Goal: Information Seeking & Learning: Learn about a topic

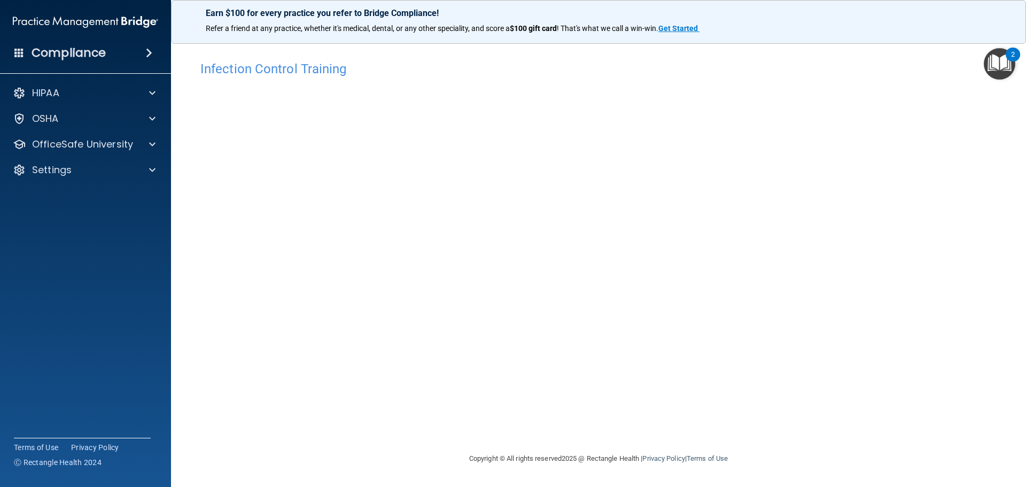
click at [796, 434] on div "Infection Control Training This course doesn’t expire until [DATE]. Are you sur…" at bounding box center [598, 254] width 812 height 396
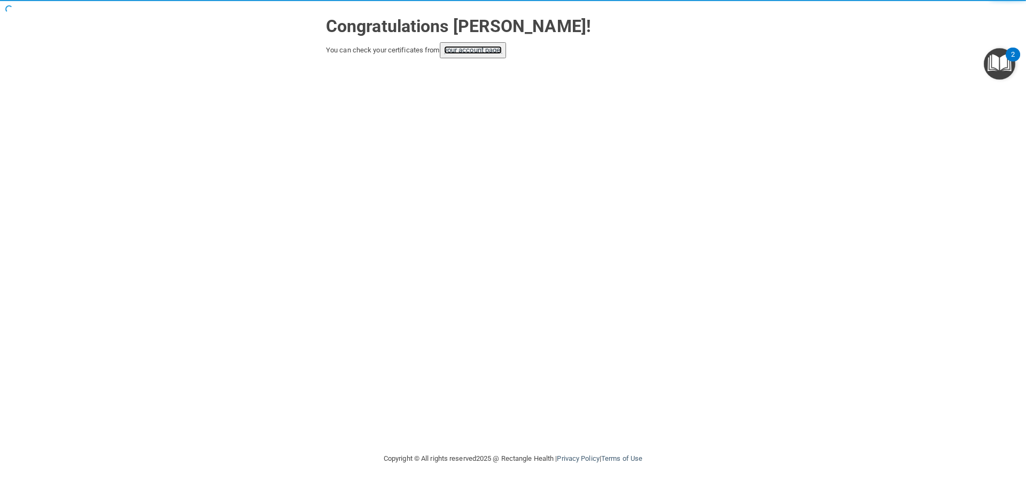
click at [465, 52] on link "your account page!" at bounding box center [473, 50] width 58 height 8
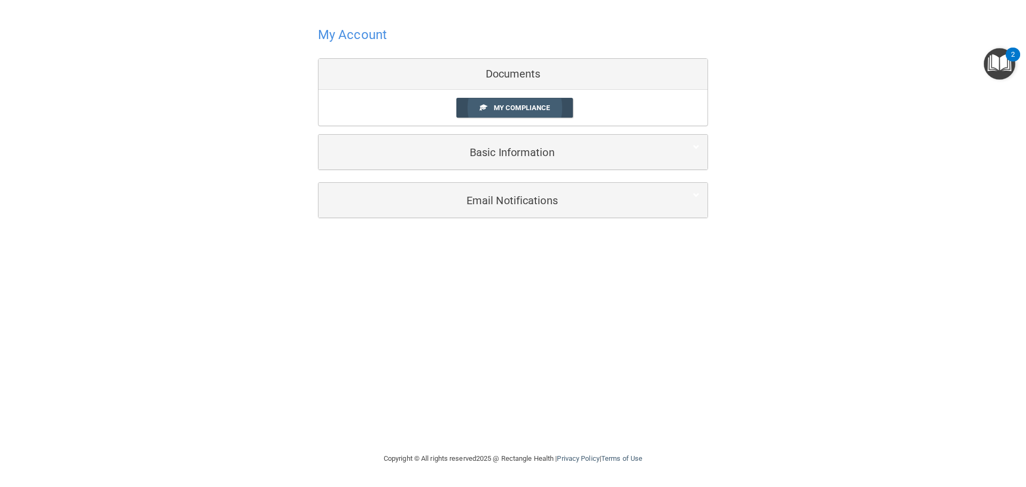
click at [513, 107] on span "My Compliance" at bounding box center [522, 108] width 56 height 8
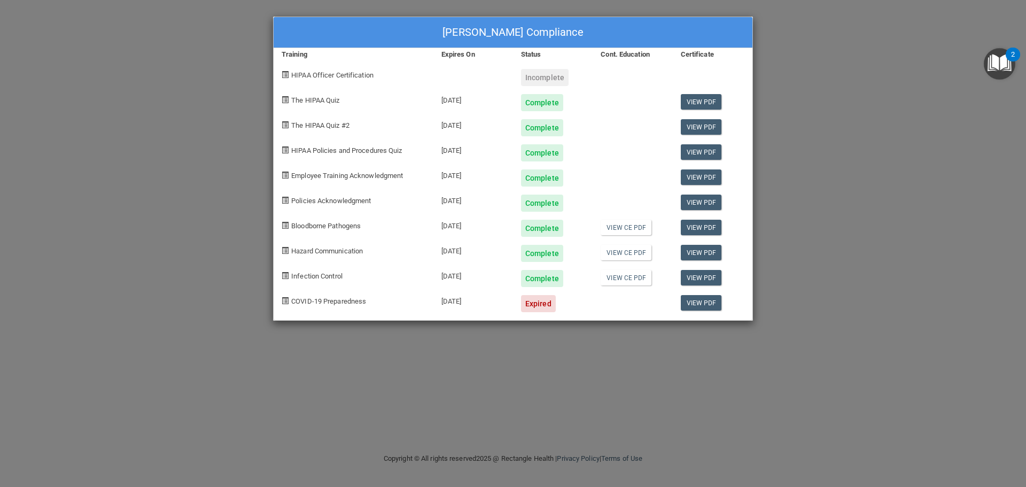
click at [222, 238] on div "Danielle Cook's Compliance Training Expires On Status Cont. Education Certifica…" at bounding box center [513, 243] width 1026 height 487
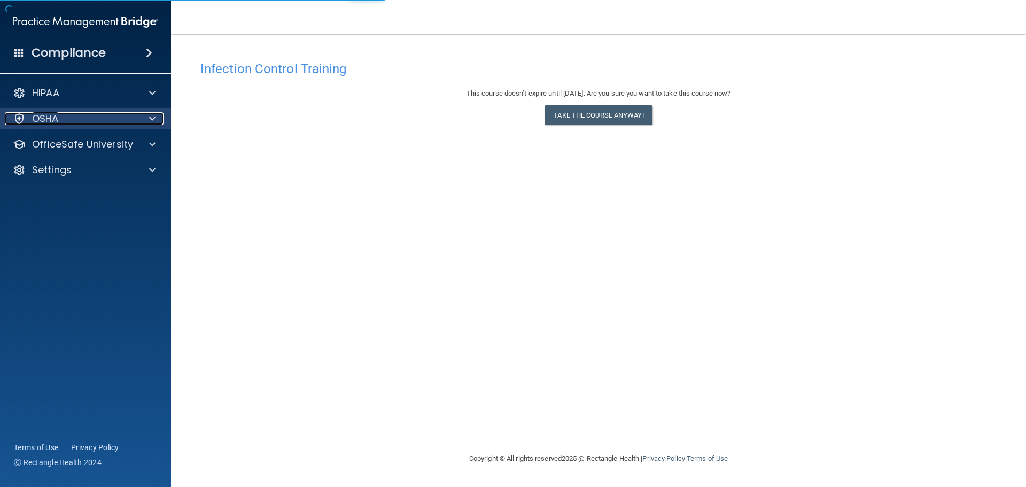
click at [63, 121] on div "OSHA" at bounding box center [71, 118] width 132 height 13
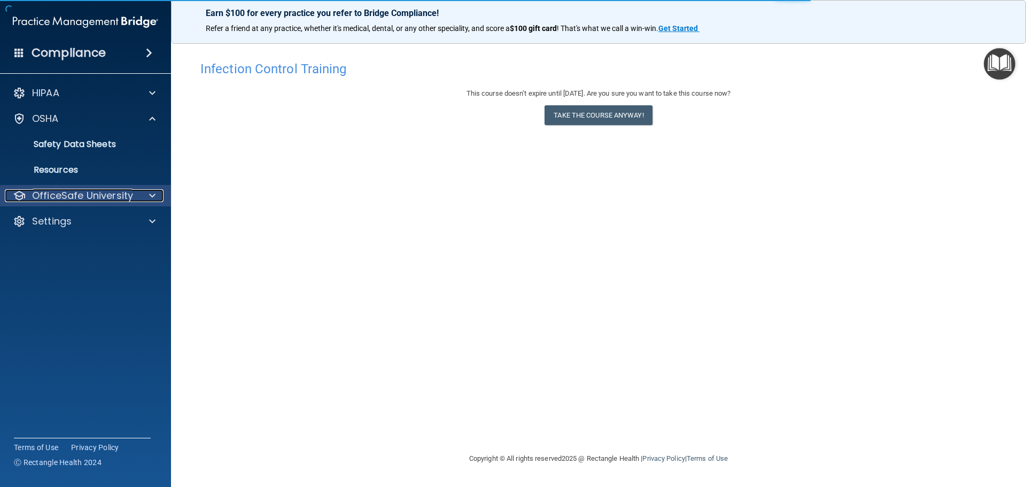
click at [115, 196] on p "OfficeSafe University" at bounding box center [82, 195] width 101 height 13
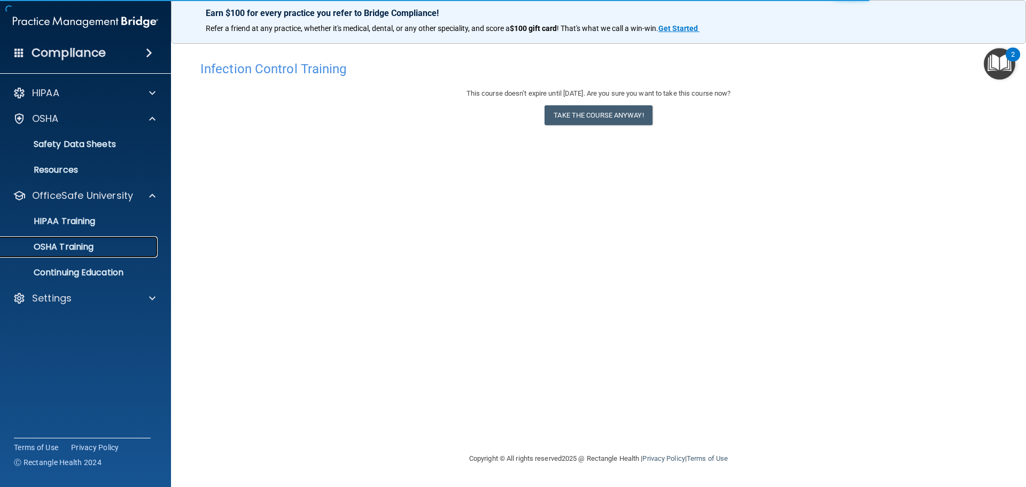
click at [73, 248] on p "OSHA Training" at bounding box center [50, 246] width 87 height 11
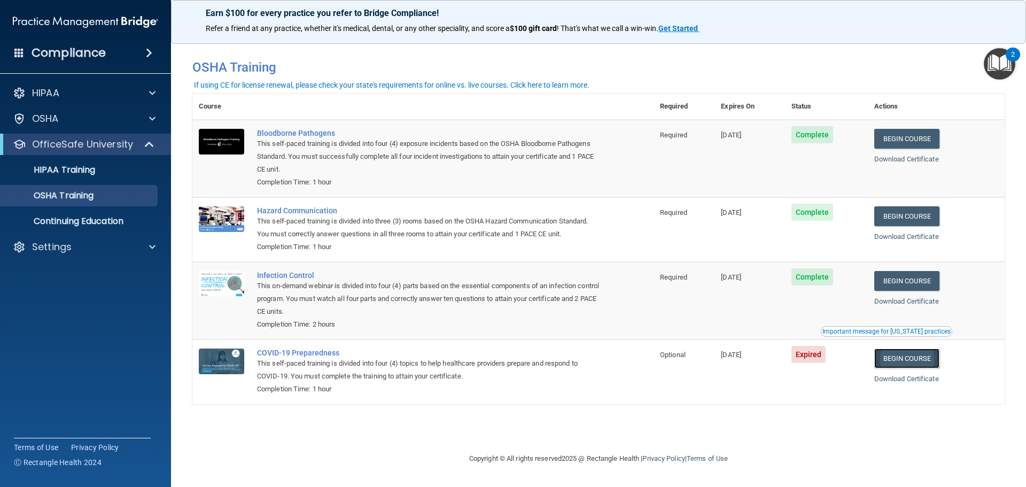
click at [926, 356] on link "Begin Course" at bounding box center [906, 358] width 65 height 20
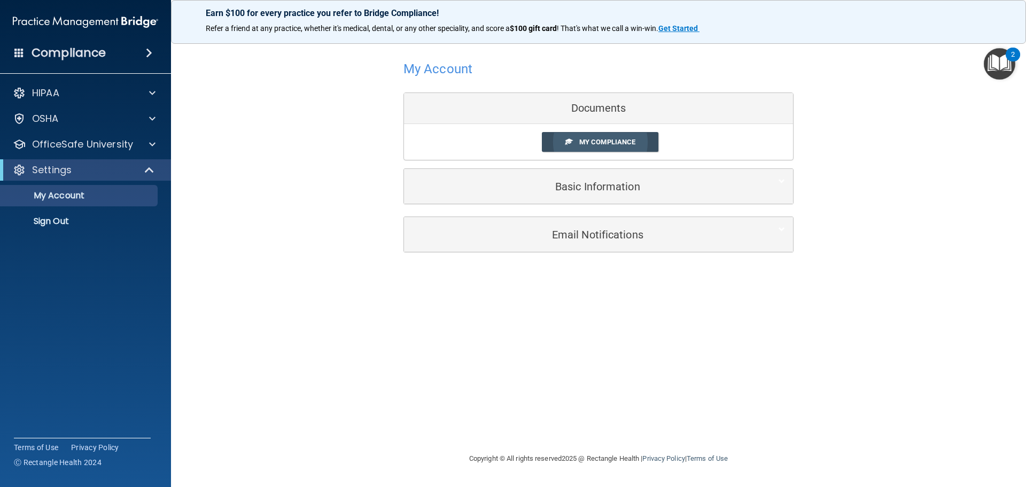
click at [619, 143] on span "My Compliance" at bounding box center [607, 142] width 56 height 8
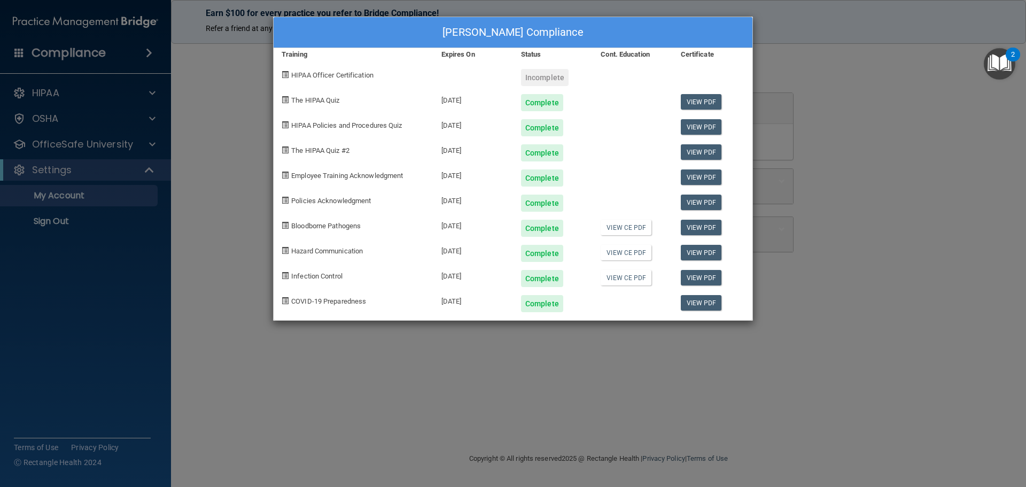
click at [491, 301] on div "[DATE]" at bounding box center [473, 299] width 80 height 25
drag, startPoint x: 455, startPoint y: 301, endPoint x: 550, endPoint y: 299, distance: 94.6
click at [483, 304] on div "[DATE]" at bounding box center [473, 299] width 80 height 25
click at [650, 296] on div at bounding box center [632, 299] width 80 height 25
click at [513, 399] on div "[PERSON_NAME] Compliance Training Expires On Status Cont. Education Certificate…" at bounding box center [513, 243] width 1026 height 487
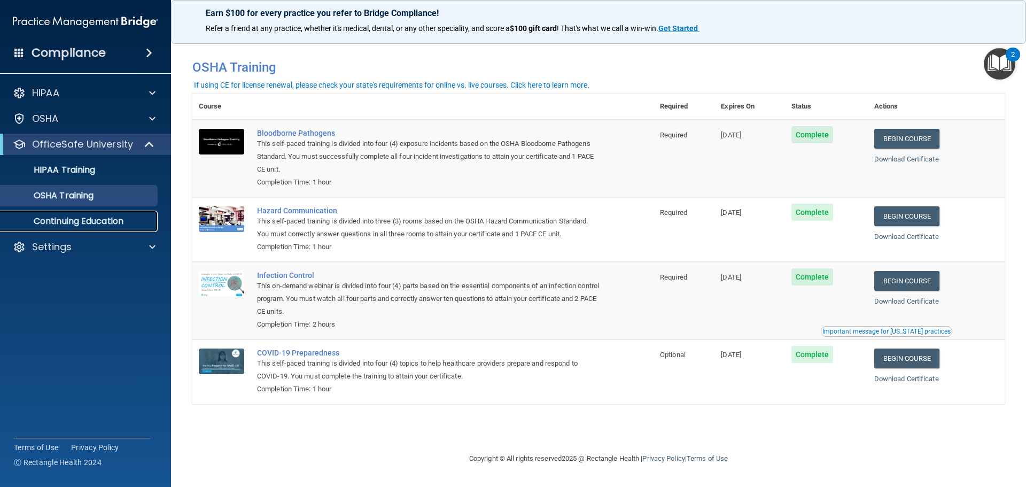
click at [60, 218] on p "Continuing Education" at bounding box center [80, 221] width 146 height 11
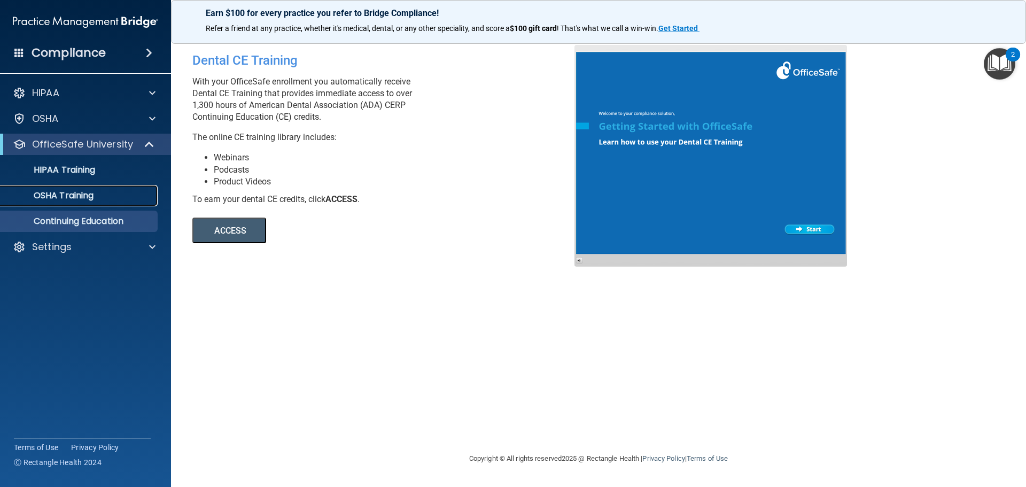
click at [101, 198] on div "OSHA Training" at bounding box center [80, 195] width 146 height 11
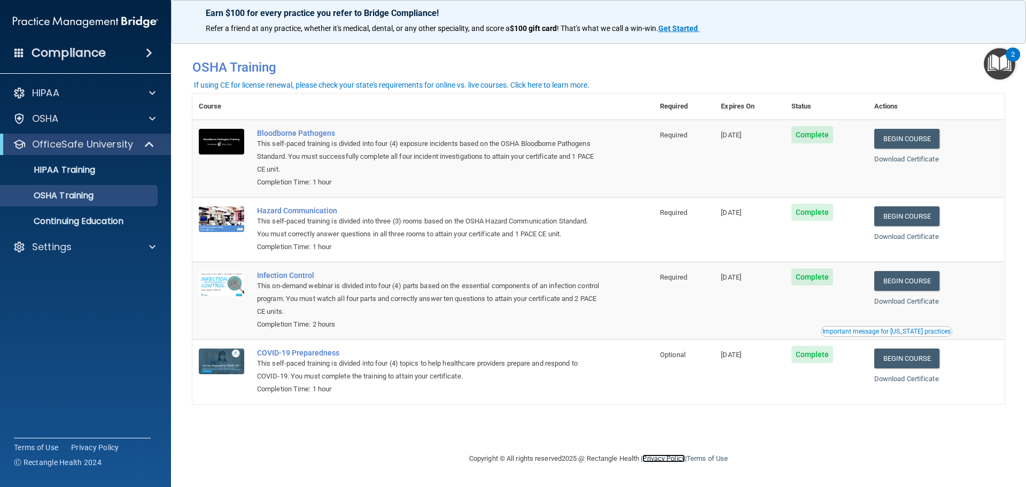
click at [653, 456] on link "Privacy Policy" at bounding box center [663, 458] width 42 height 8
click at [93, 166] on p "HIPAA Training" at bounding box center [51, 170] width 88 height 11
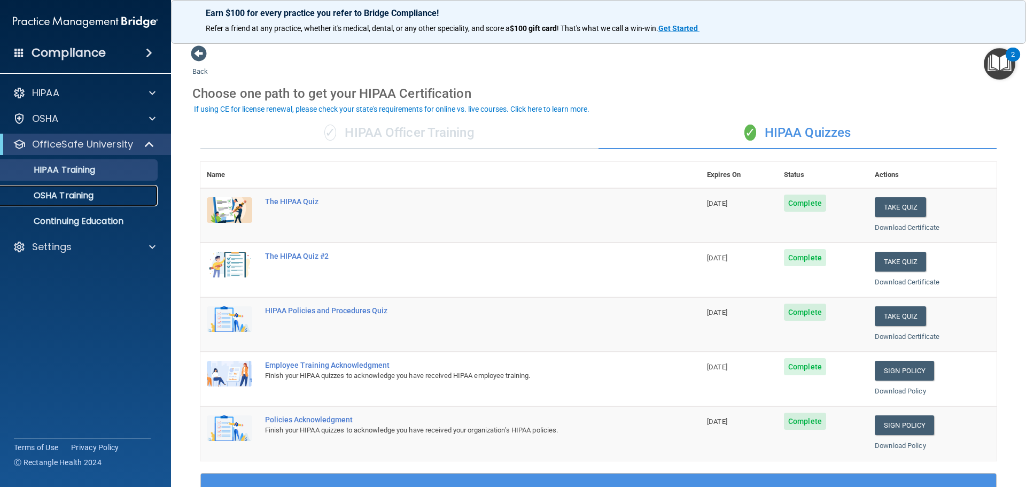
click at [112, 199] on div "OSHA Training" at bounding box center [80, 195] width 146 height 11
